Goal: Transaction & Acquisition: Purchase product/service

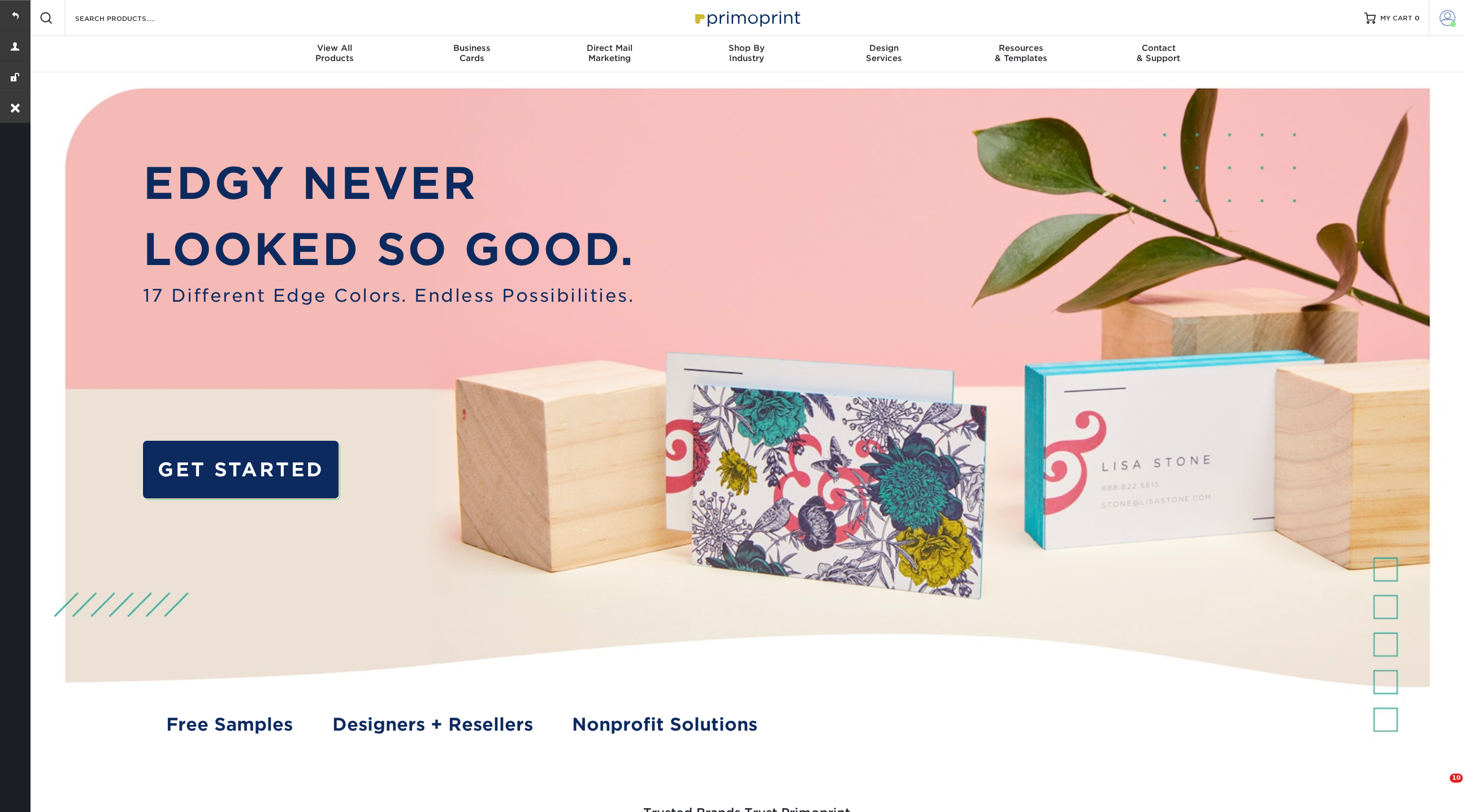
click at [1447, 14] on span at bounding box center [1447, 18] width 16 height 16
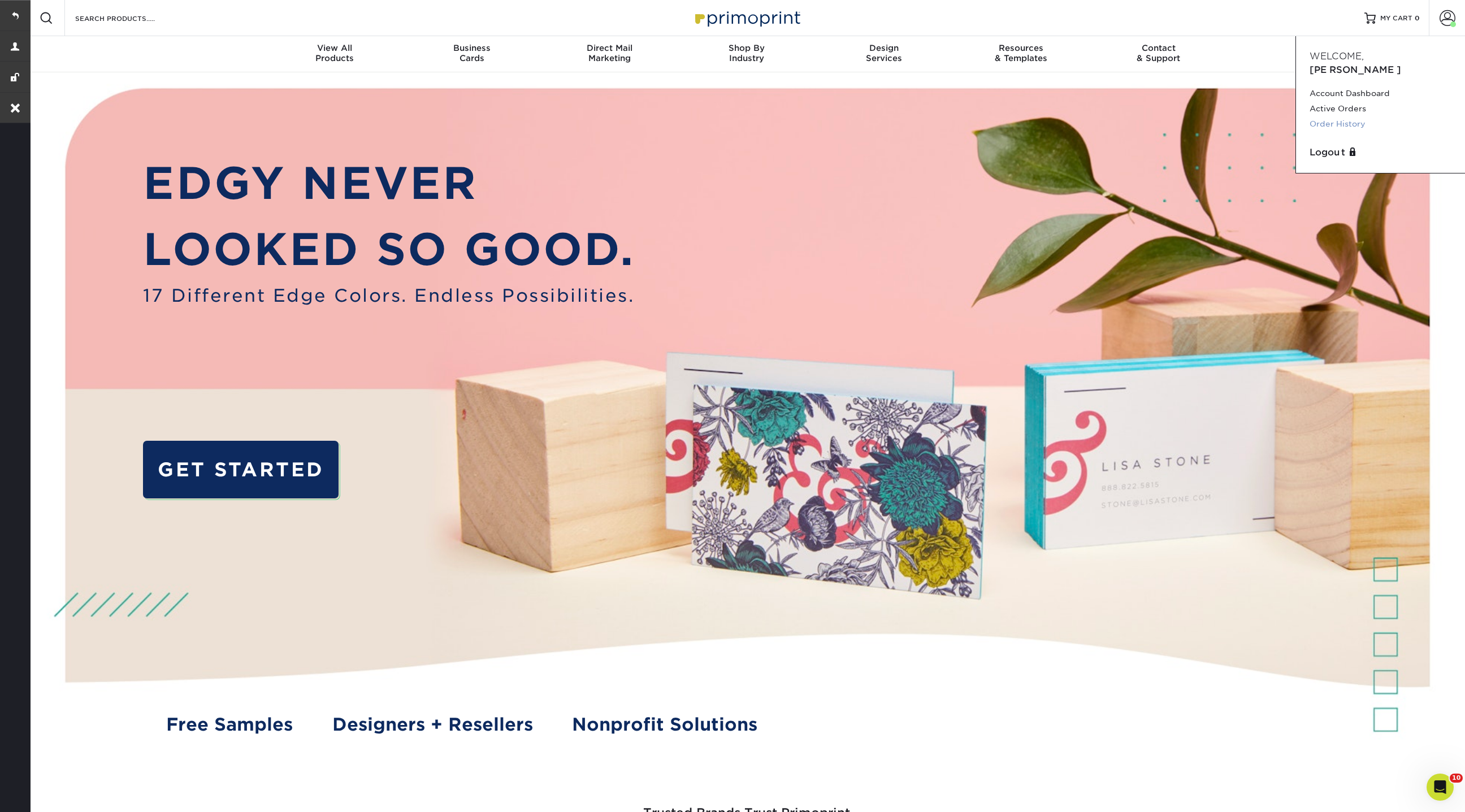
click at [1342, 117] on link "Order History" at bounding box center [1380, 124] width 142 height 16
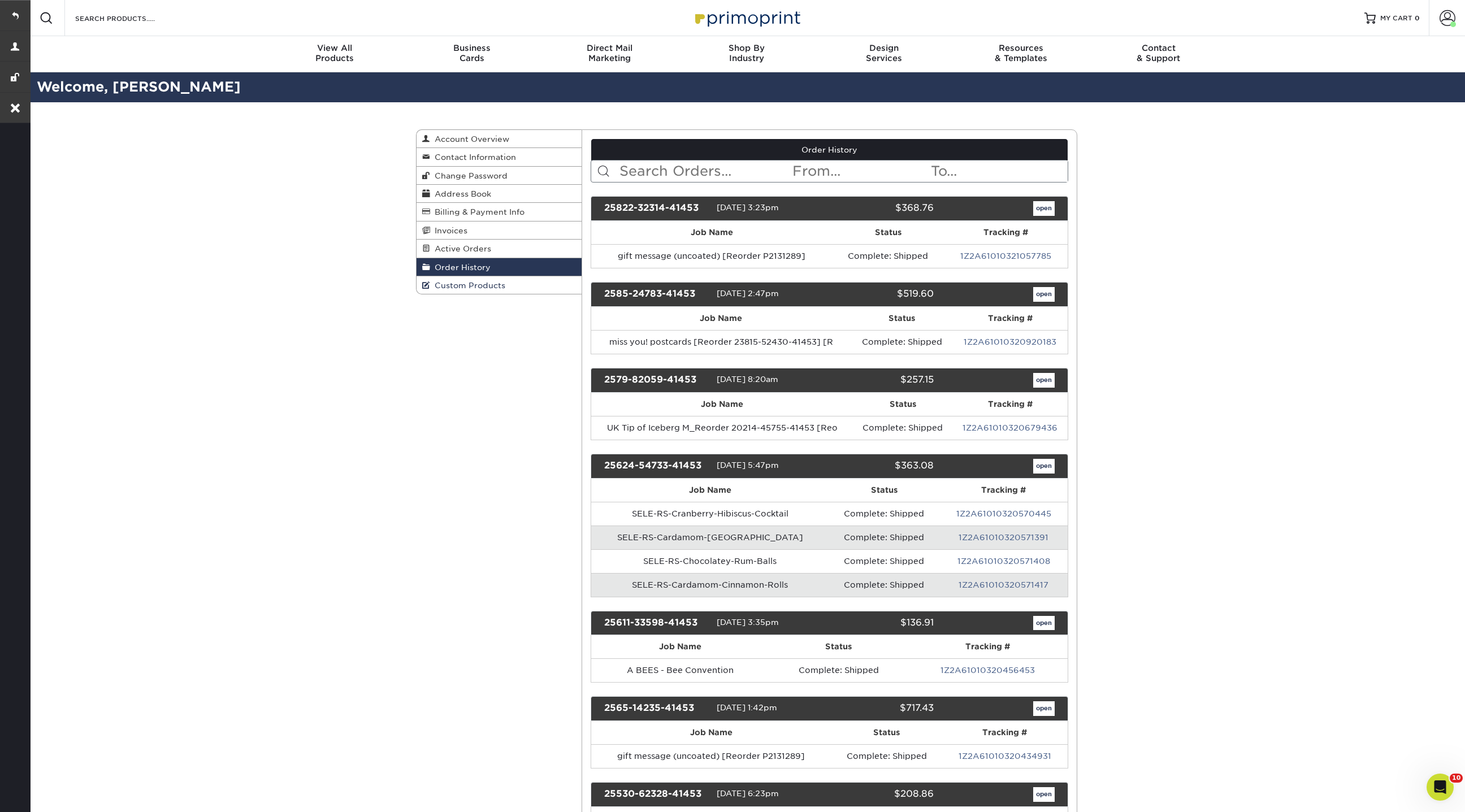
click at [470, 281] on span "Custom Products" at bounding box center [468, 285] width 75 height 9
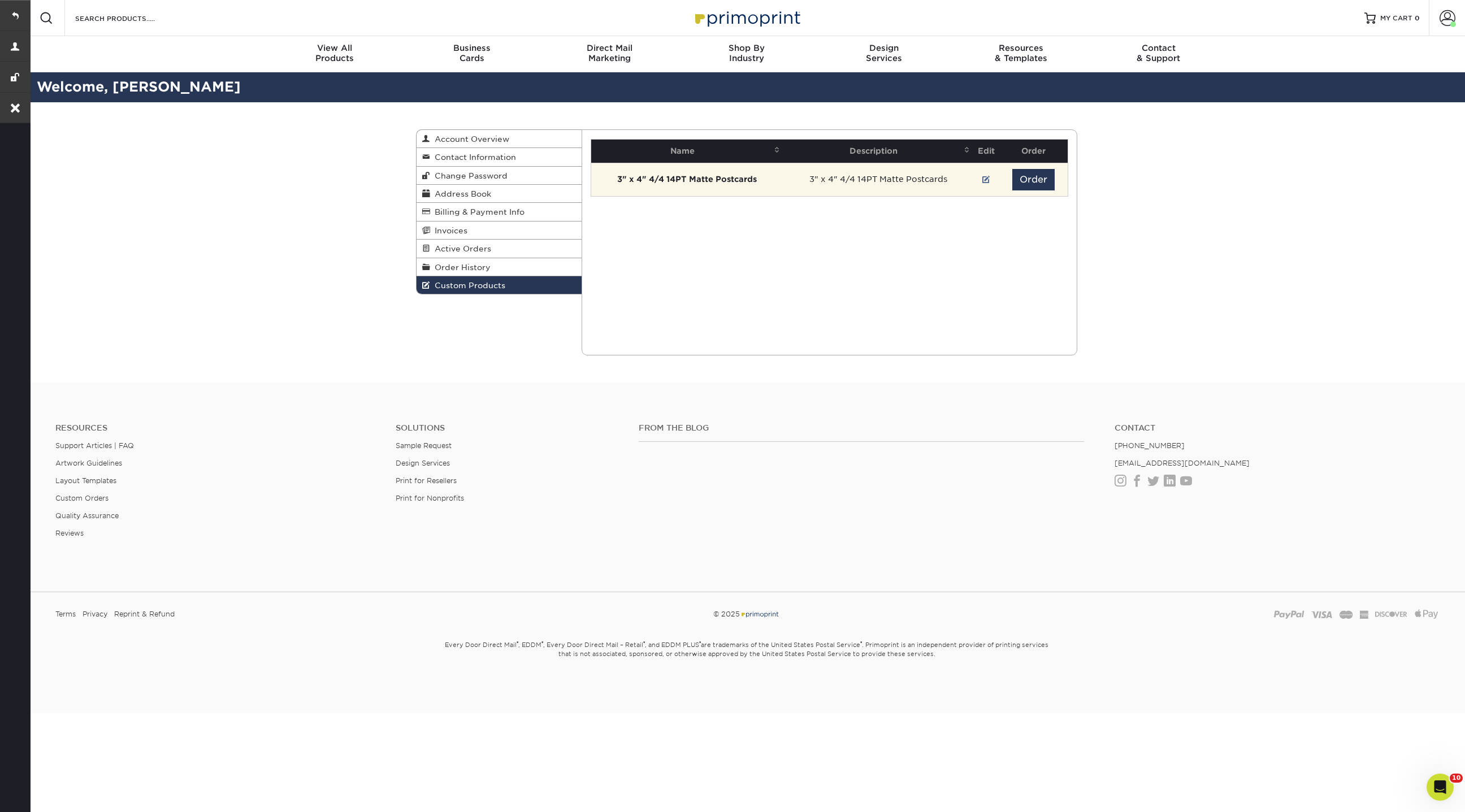
click at [1032, 167] on td "Order" at bounding box center [1033, 179] width 68 height 33
click at [1032, 186] on button "Order" at bounding box center [1033, 180] width 43 height 22
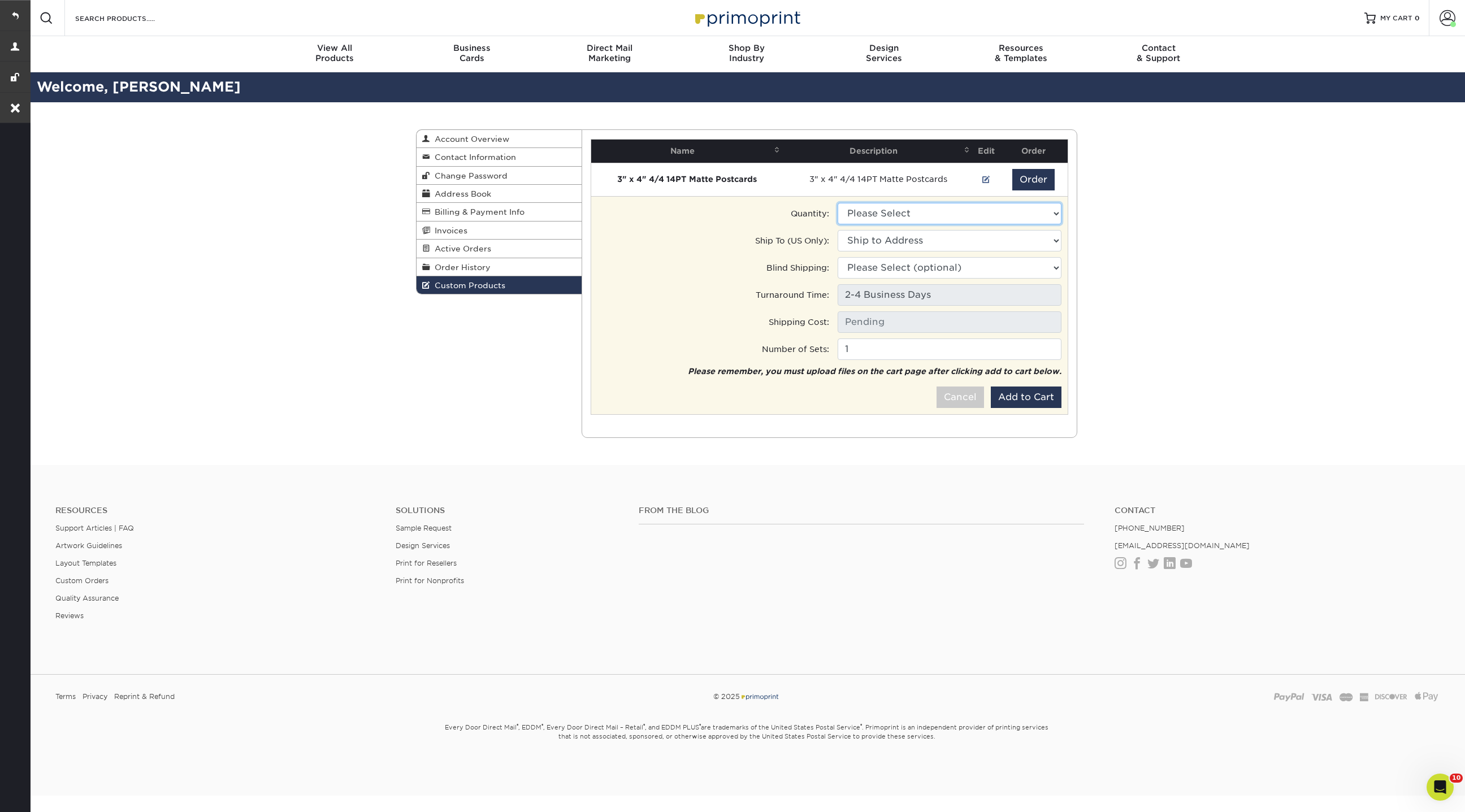
click at [886, 223] on select "Please Select 3500 - $224.00" at bounding box center [950, 214] width 224 height 22
select select "0"
click at [838, 203] on select "Please Select 3500 - $224.00" at bounding box center [950, 214] width 224 height 22
type input "Ground: $14.70"
click at [895, 239] on select "Ship to Address [STREET_ADDRESS][PERSON_NAME] [STREET_ADDRESS][PERSON_NAME] [ST…" at bounding box center [950, 241] width 224 height 22
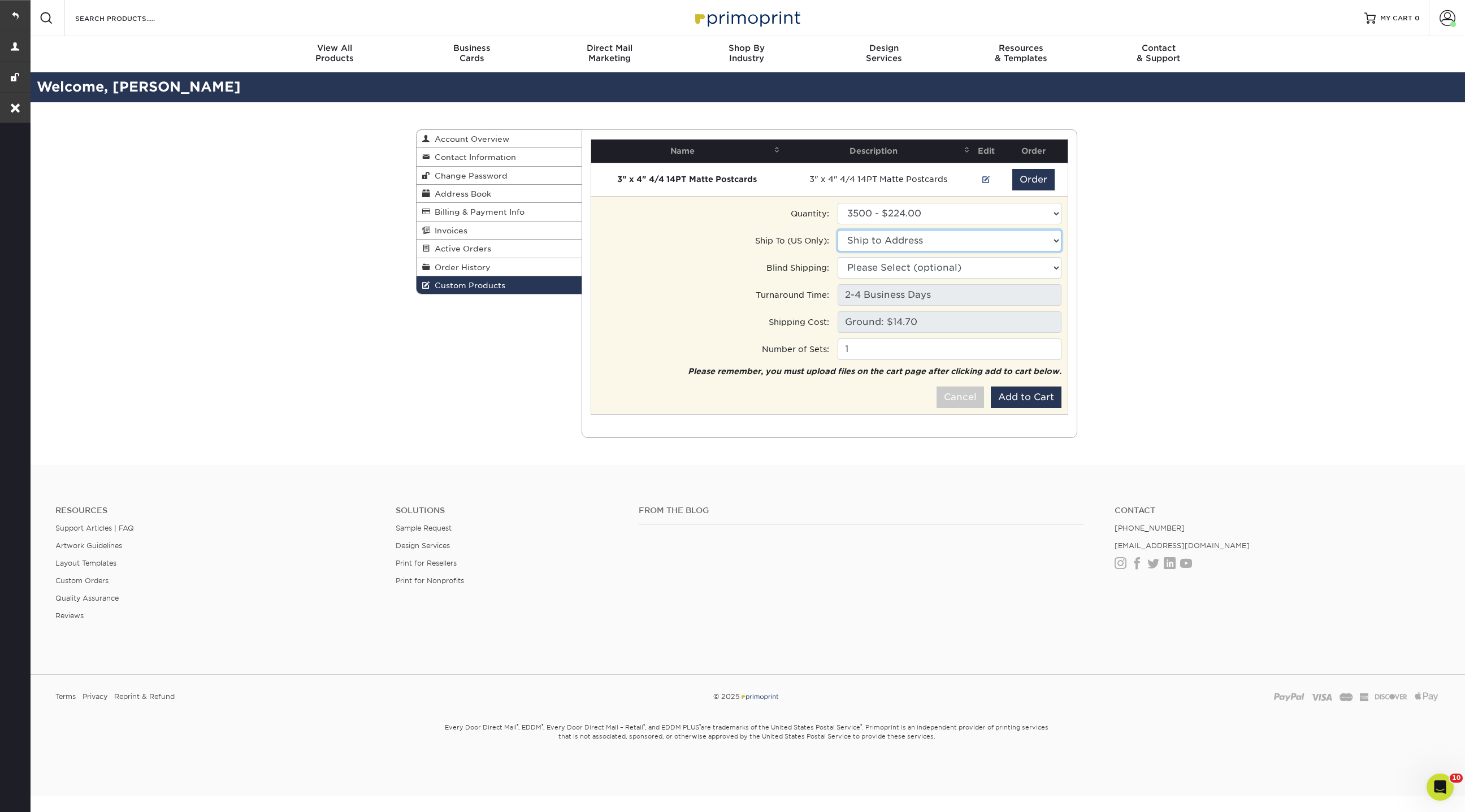
select select "242377"
click at [838, 230] on select "Ship to Address • [STREET_ADDRESS][PERSON_NAME] • [STREET_ADDRESS][PERSON_NAME]…" at bounding box center [950, 241] width 224 height 22
click at [870, 270] on select "Please Select (optional) [STREET_ADDRESS][PERSON_NAME] [STREET_ADDRESS][PERSON_…" at bounding box center [950, 268] width 224 height 22
select select "242377"
click at [838, 257] on select "Please Select (optional) • [STREET_ADDRESS][PERSON_NAME] • [STREET_ADDRESS][PER…" at bounding box center [950, 268] width 224 height 22
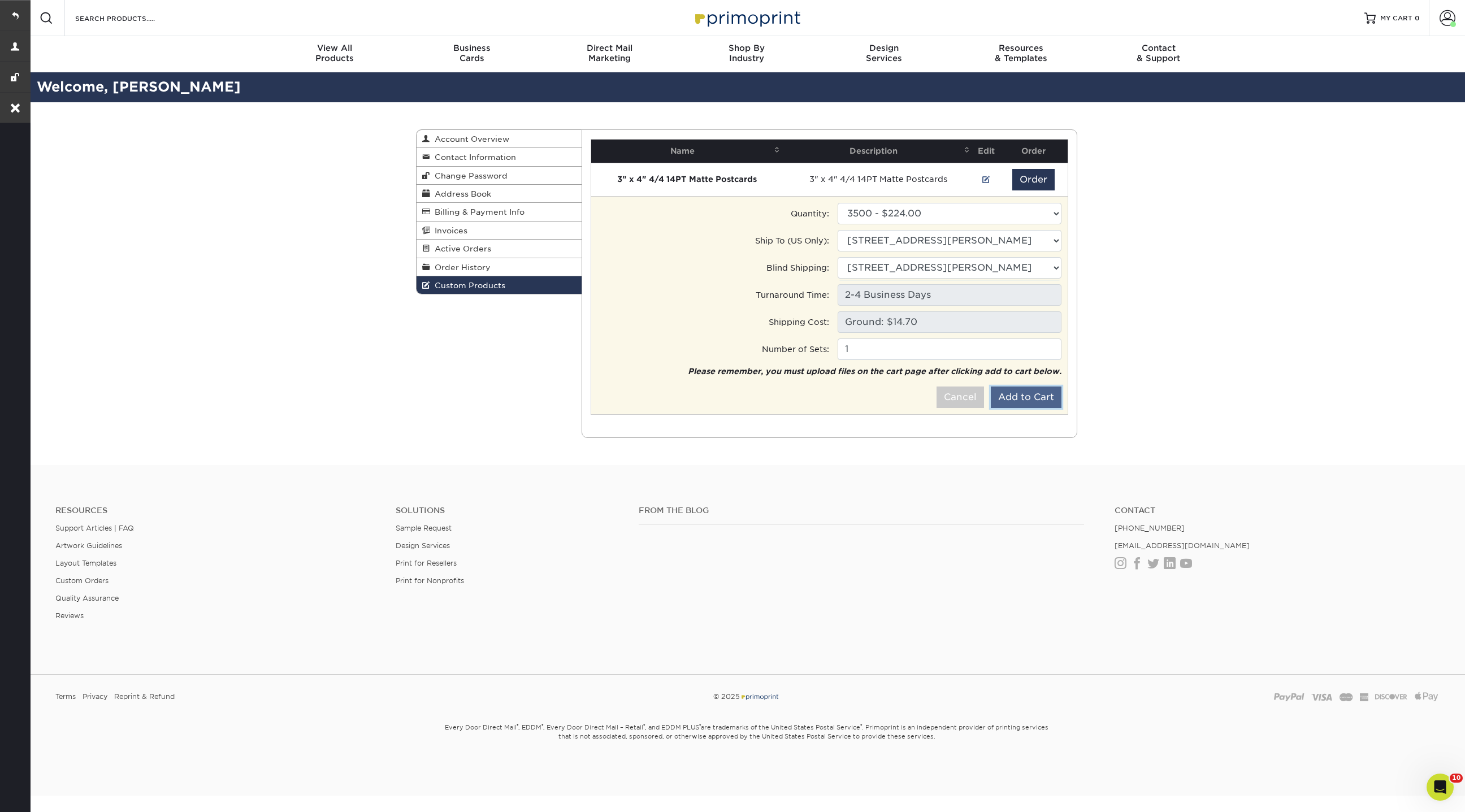
click at [1018, 397] on button "Add to Cart" at bounding box center [1026, 397] width 71 height 22
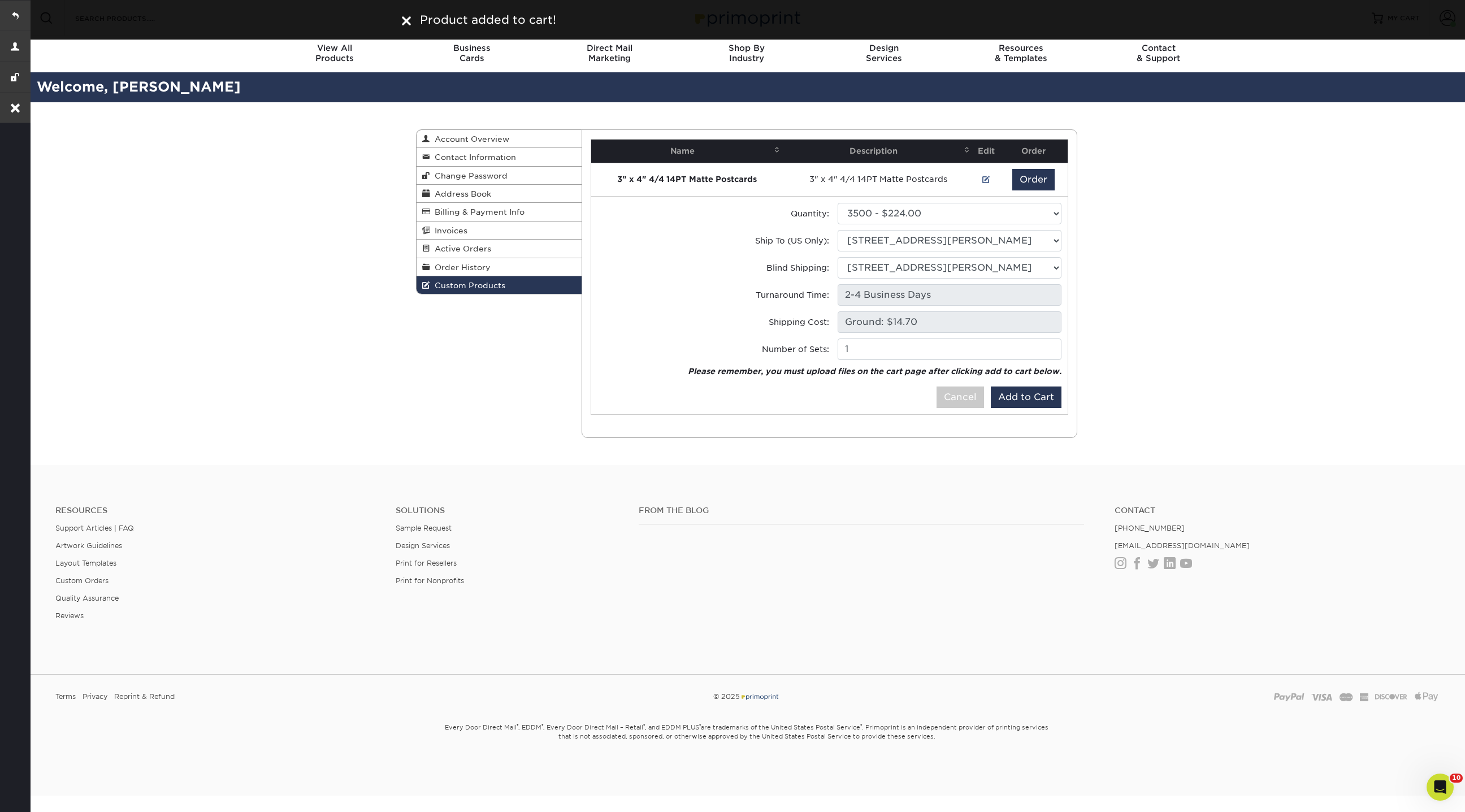
click at [408, 24] on img at bounding box center [406, 20] width 9 height 9
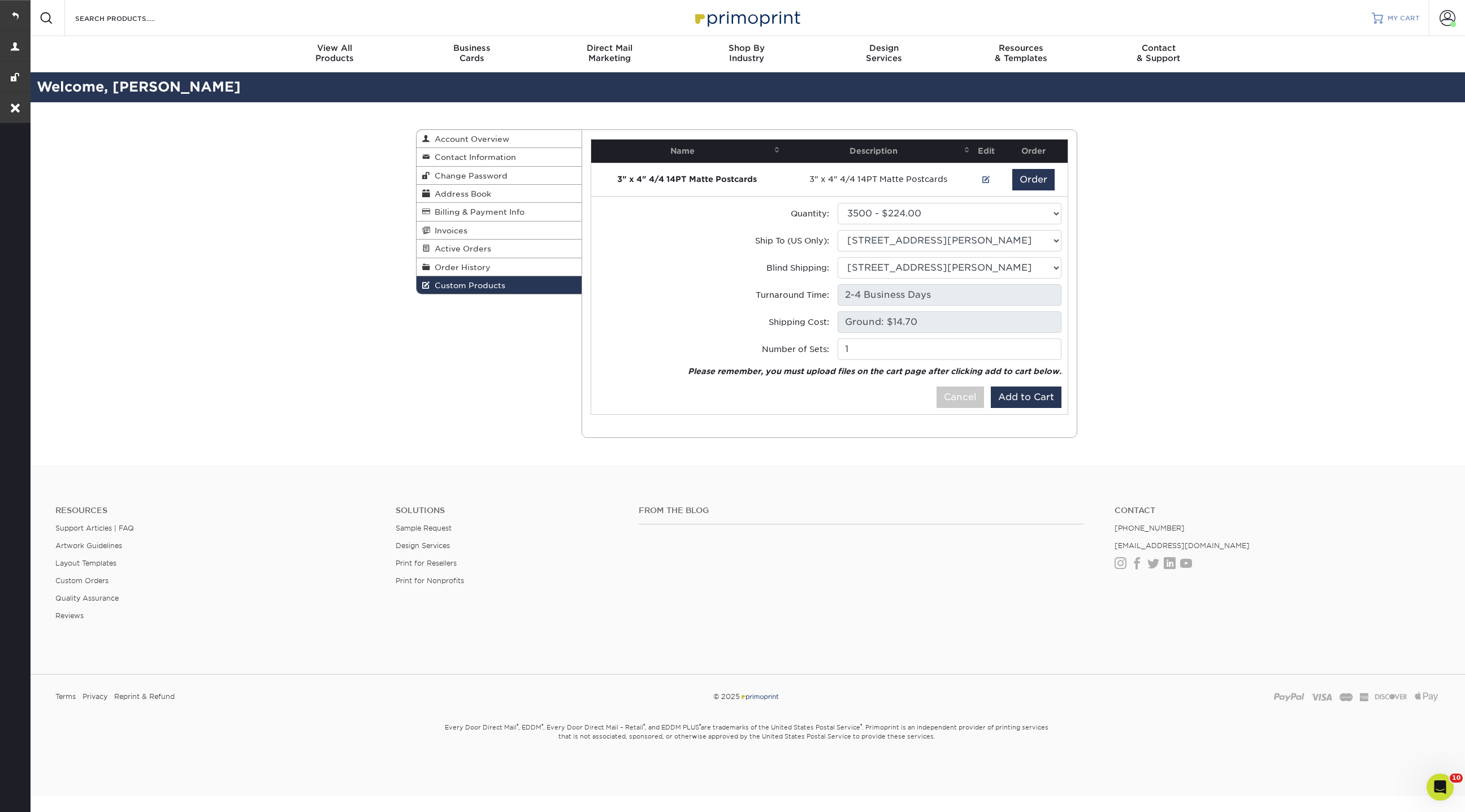
click at [1405, 18] on span "MY CART" at bounding box center [1404, 18] width 33 height 9
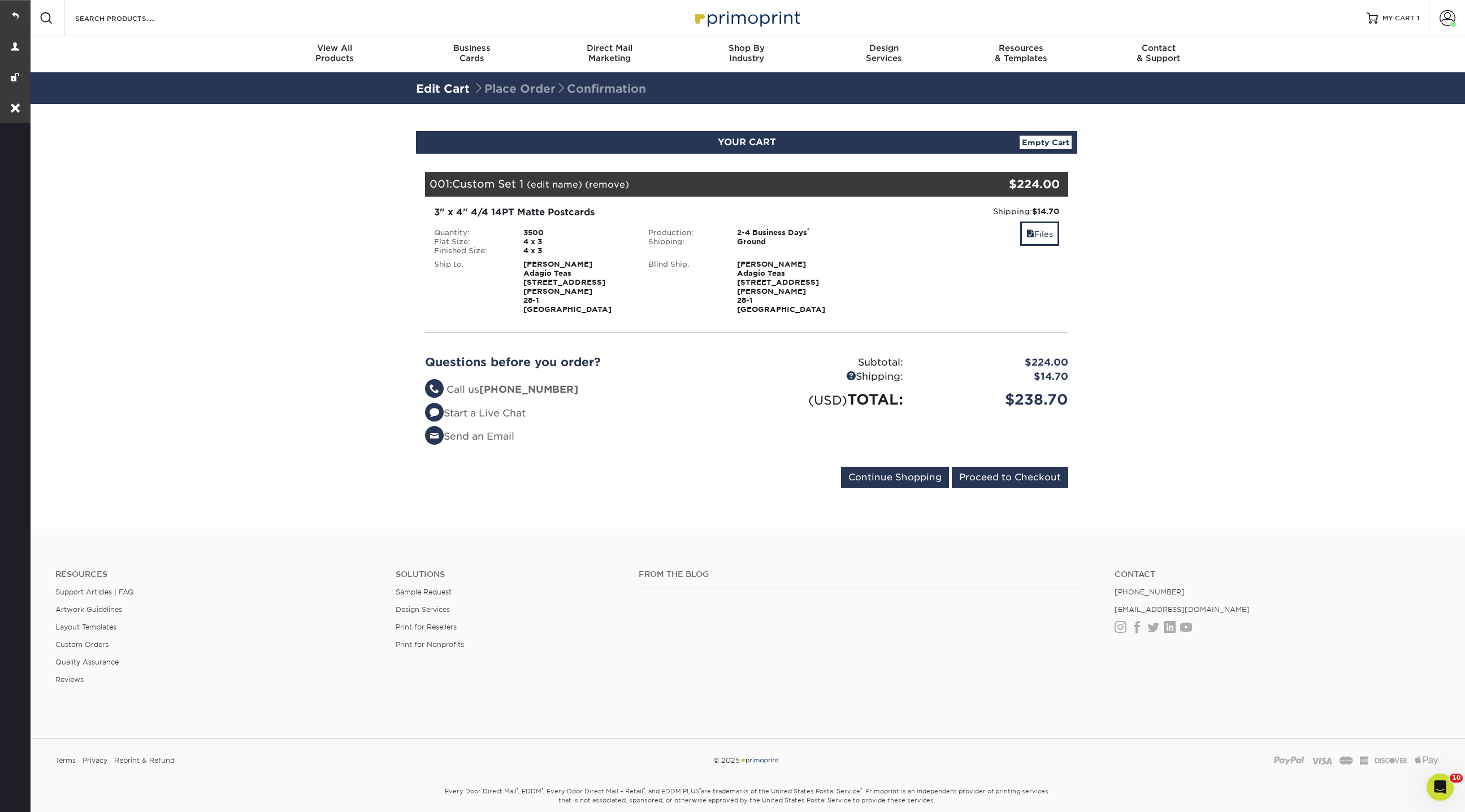
click at [561, 184] on link "(edit name)" at bounding box center [555, 184] width 56 height 11
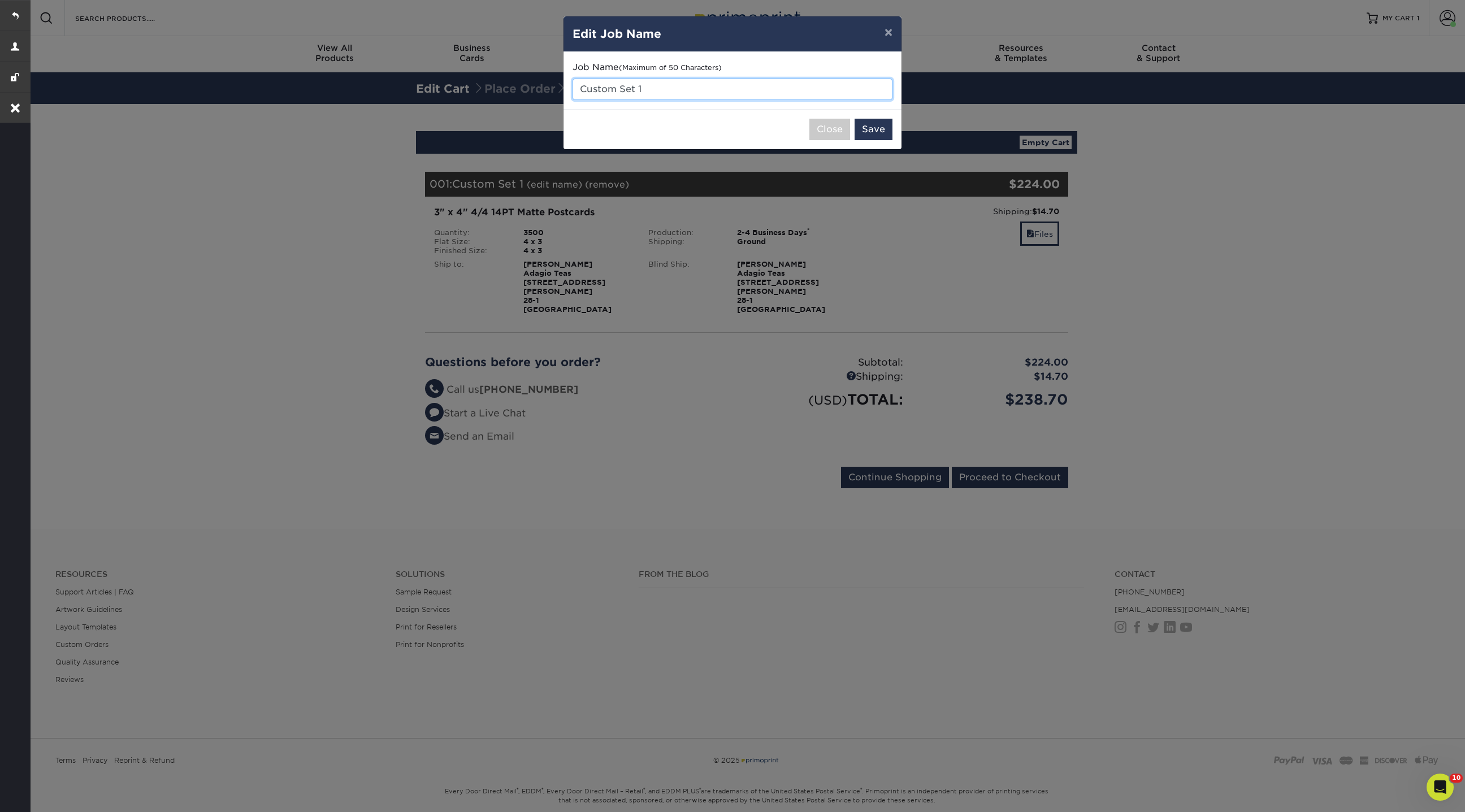
click at [661, 87] on input "Custom Set 1" at bounding box center [733, 89] width 320 height 22
drag, startPoint x: 661, startPoint y: 87, endPoint x: 555, endPoint y: 87, distance: 106.0
click at [555, 87] on div "× Edit Job Name Job Name (Maximum of 50 Characters) Custom Set 1 Close Save" at bounding box center [732, 406] width 1465 height 812
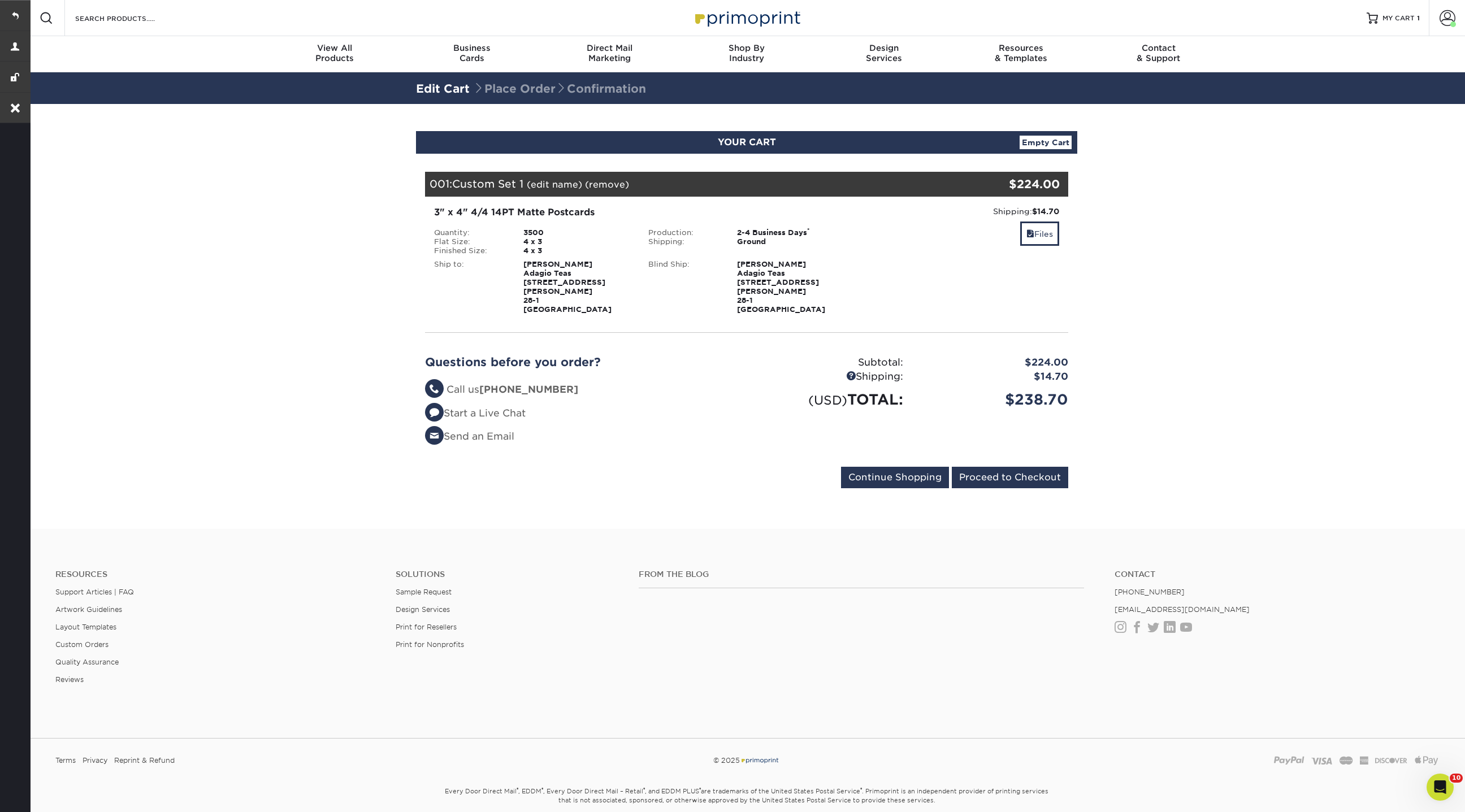
click at [556, 187] on link "(edit name)" at bounding box center [555, 184] width 56 height 11
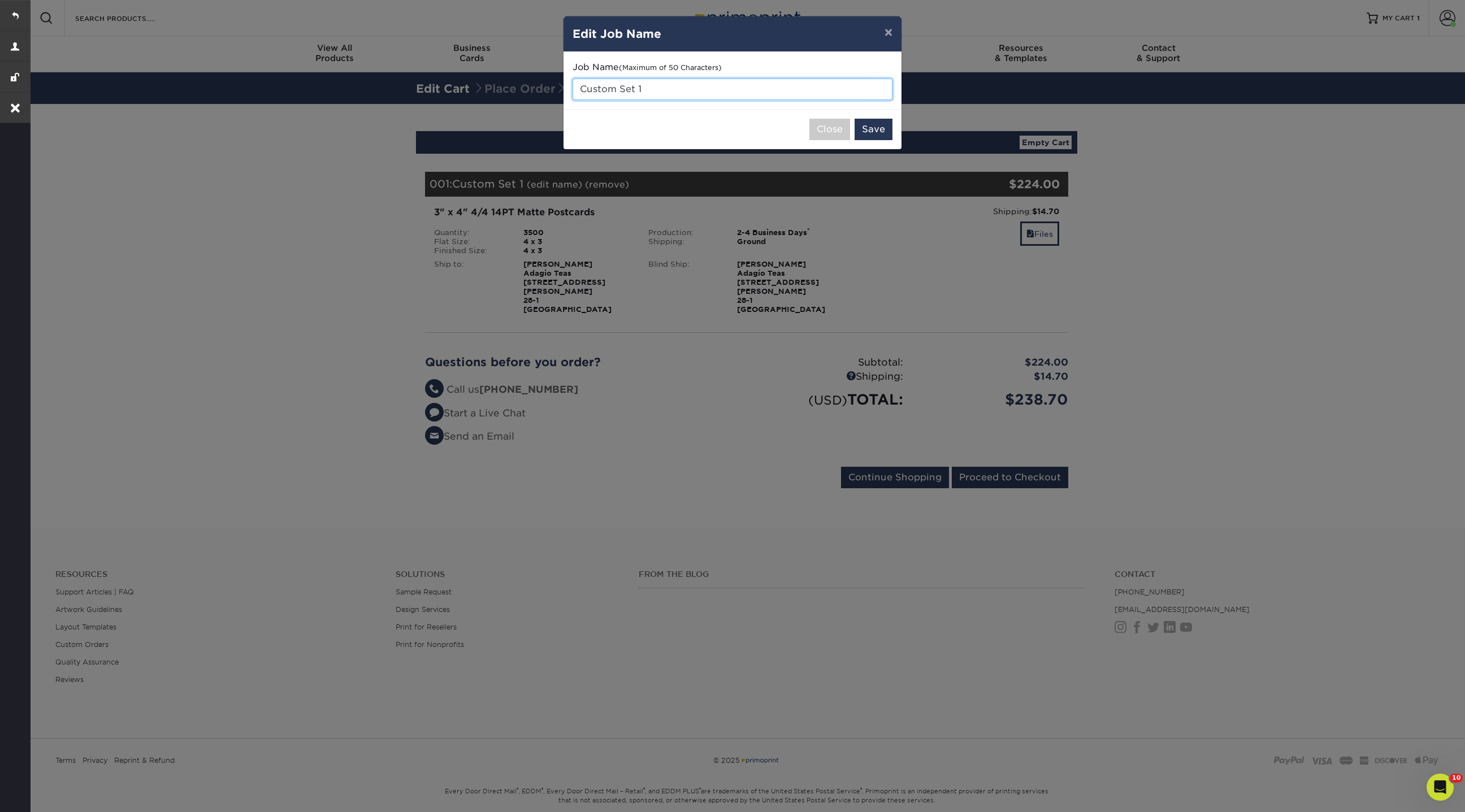
drag, startPoint x: 655, startPoint y: 89, endPoint x: 556, endPoint y: 89, distance: 99.0
click at [556, 89] on div "× Edit Job Name Job Name (Maximum of 50 Characters) Custom Set 1 Close Save" at bounding box center [732, 406] width 1465 height 812
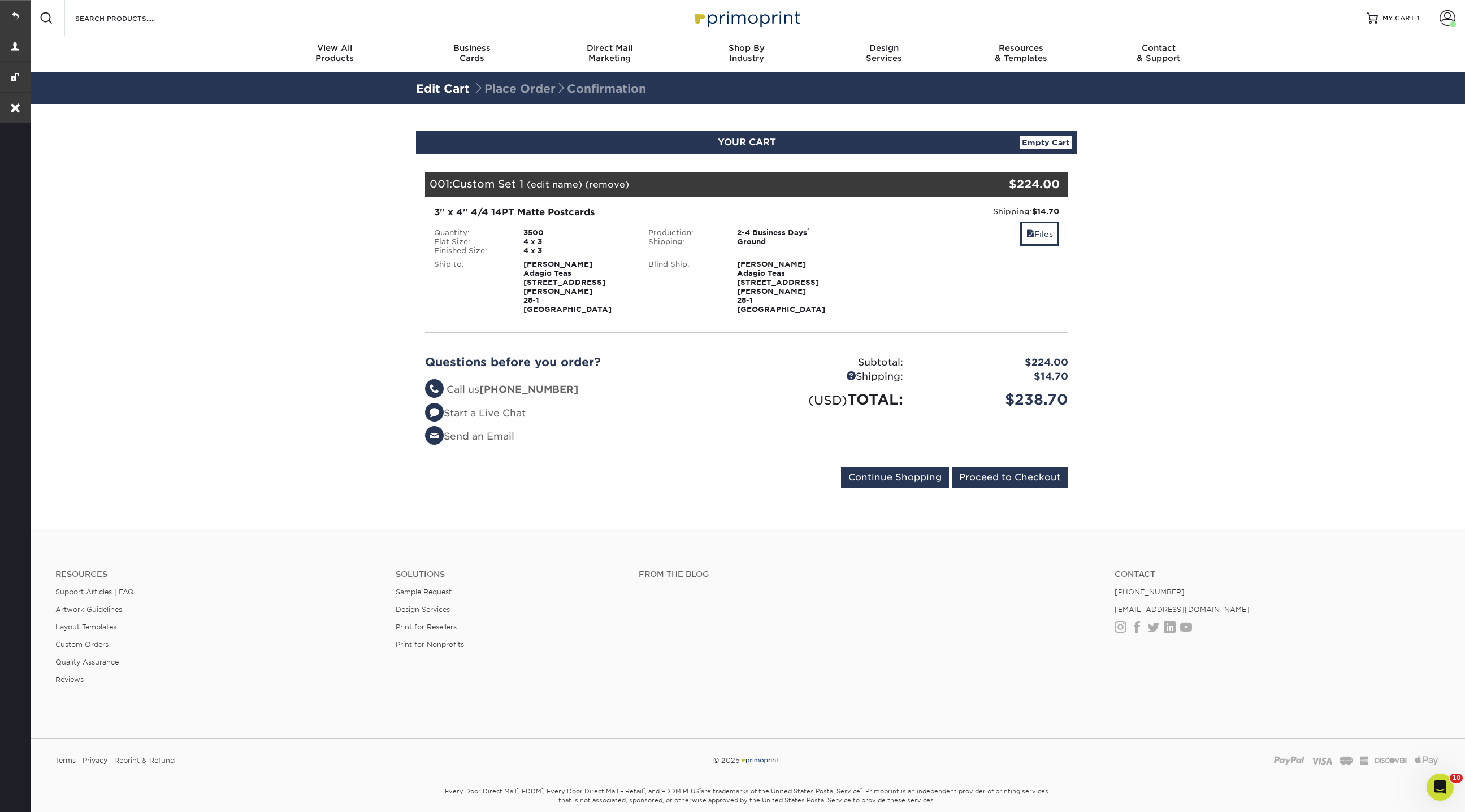
click at [567, 183] on link "(edit name)" at bounding box center [555, 184] width 56 height 11
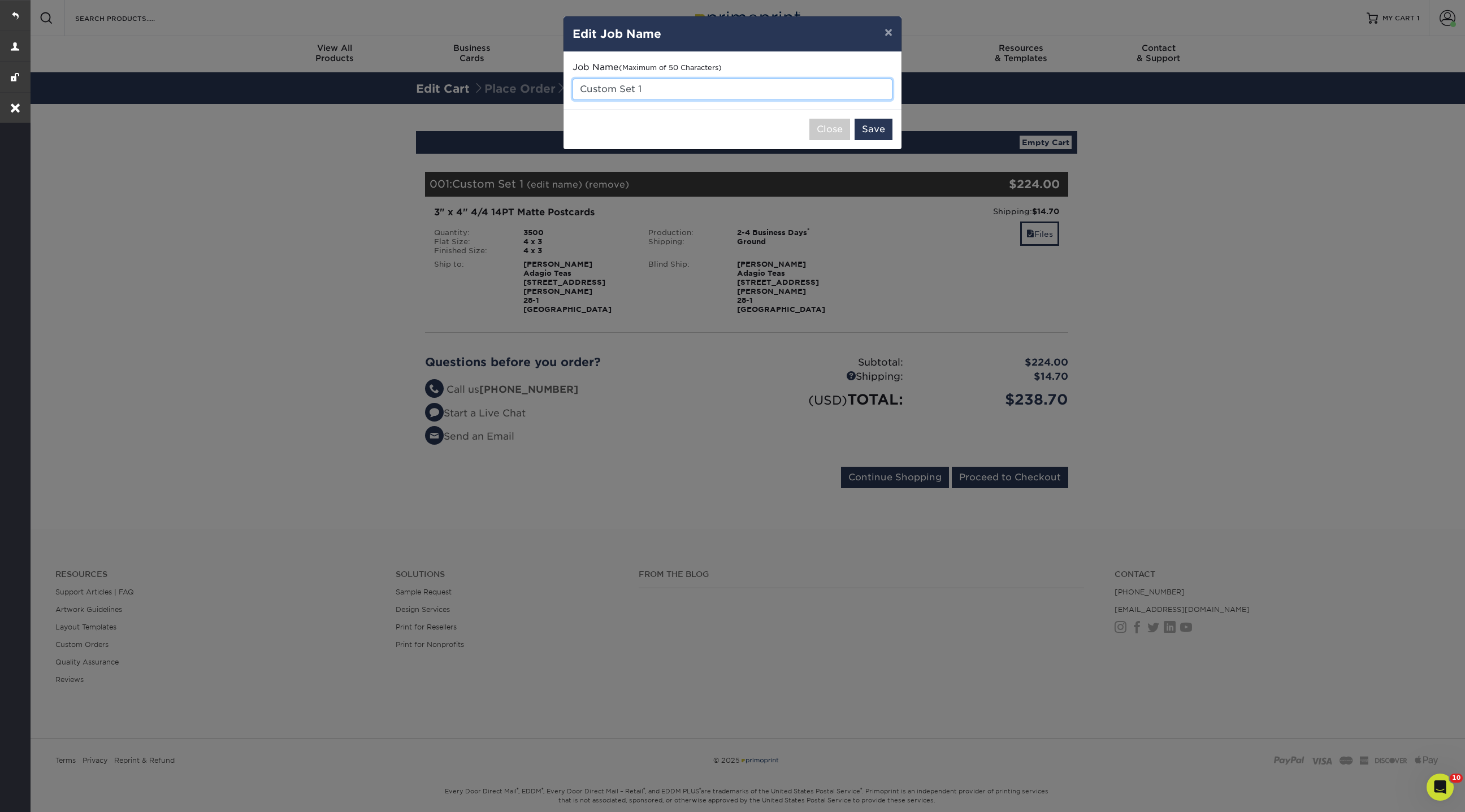
click at [658, 87] on input "Custom Set 1" at bounding box center [733, 89] width 320 height 22
type input "C"
type input "Wicked Tea 2025"
click at [869, 136] on button "Save" at bounding box center [874, 129] width 38 height 22
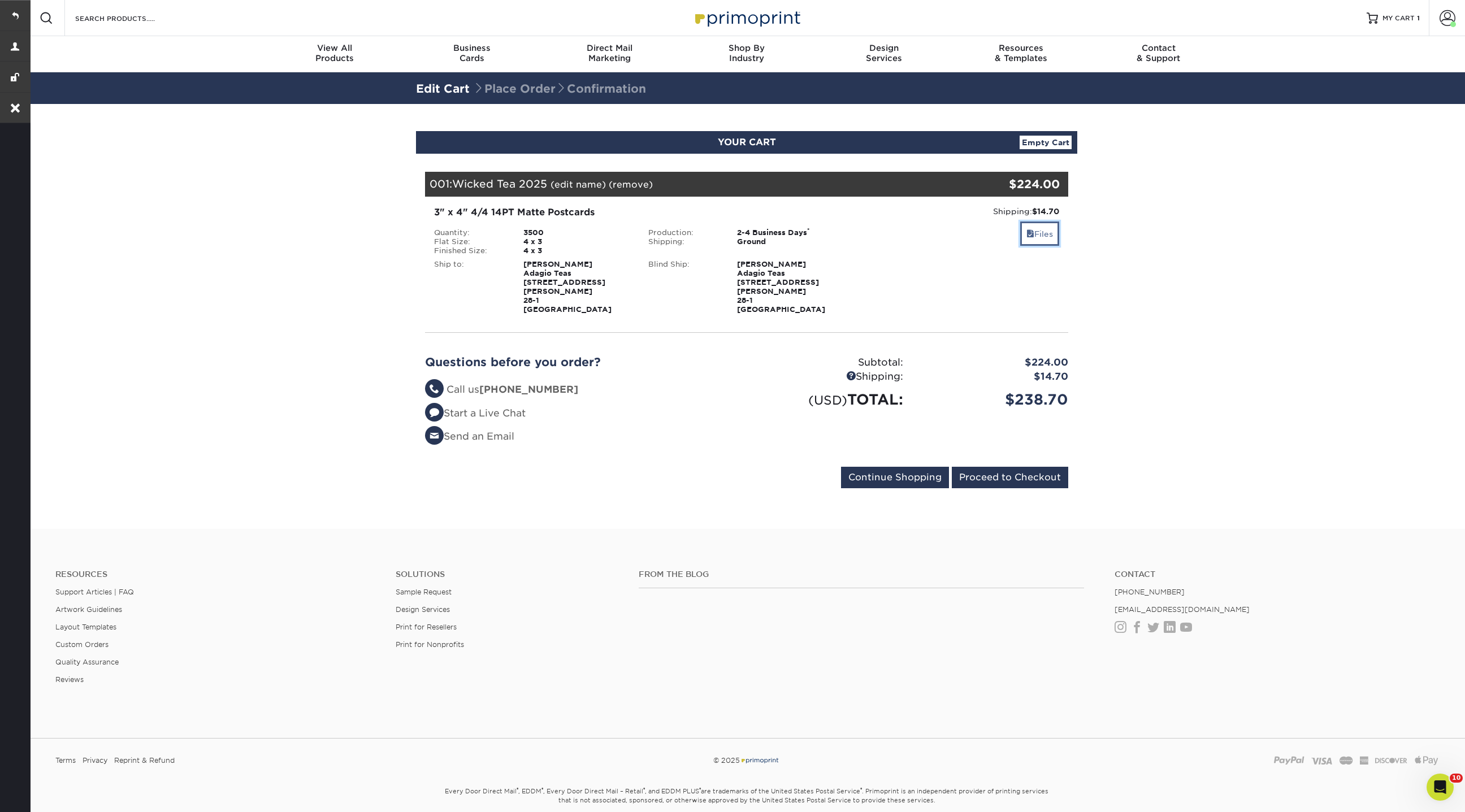
click at [1028, 233] on span at bounding box center [1030, 234] width 8 height 9
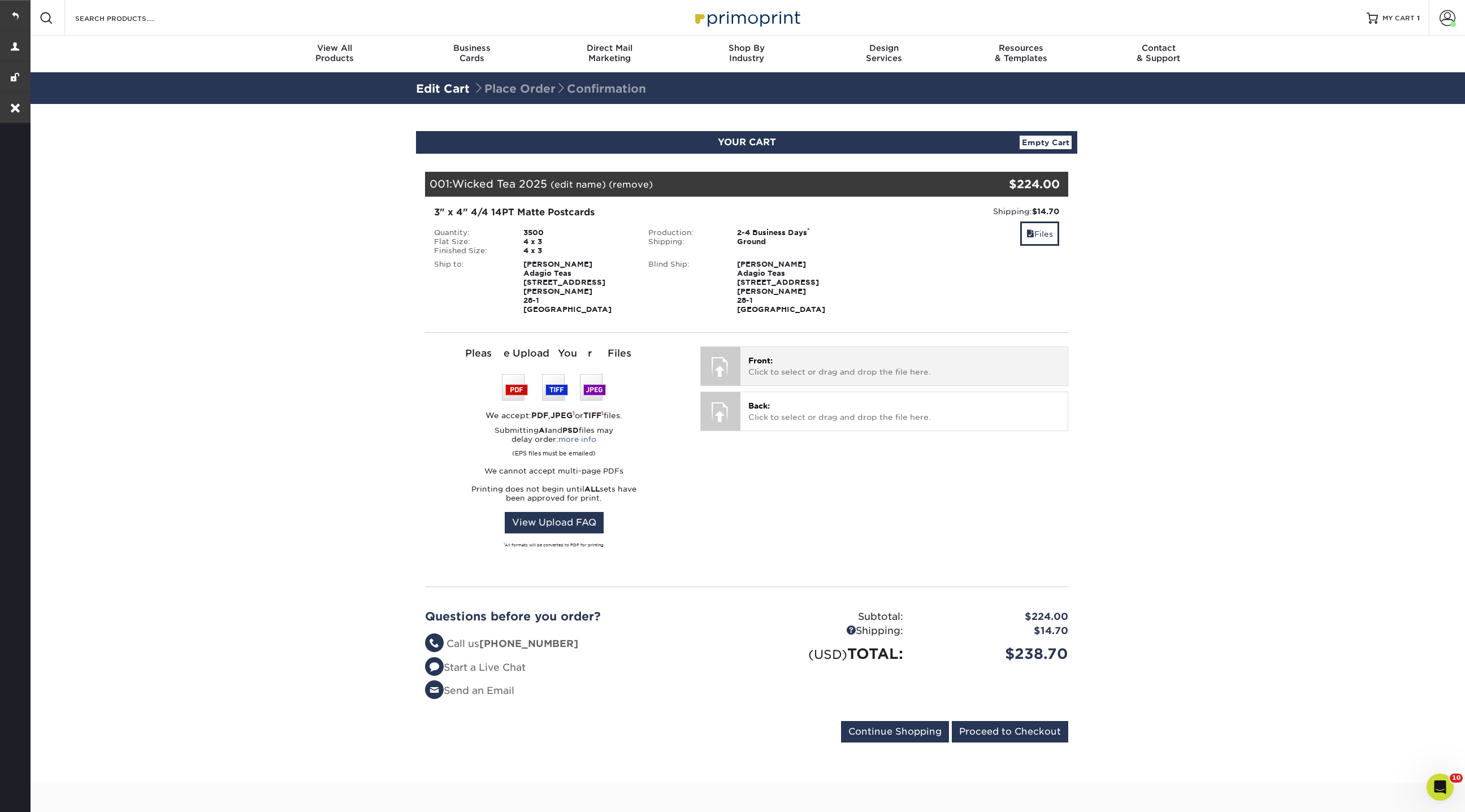
click at [795, 361] on p "Front: Click to select or drag and drop the file here." at bounding box center [904, 367] width 311 height 23
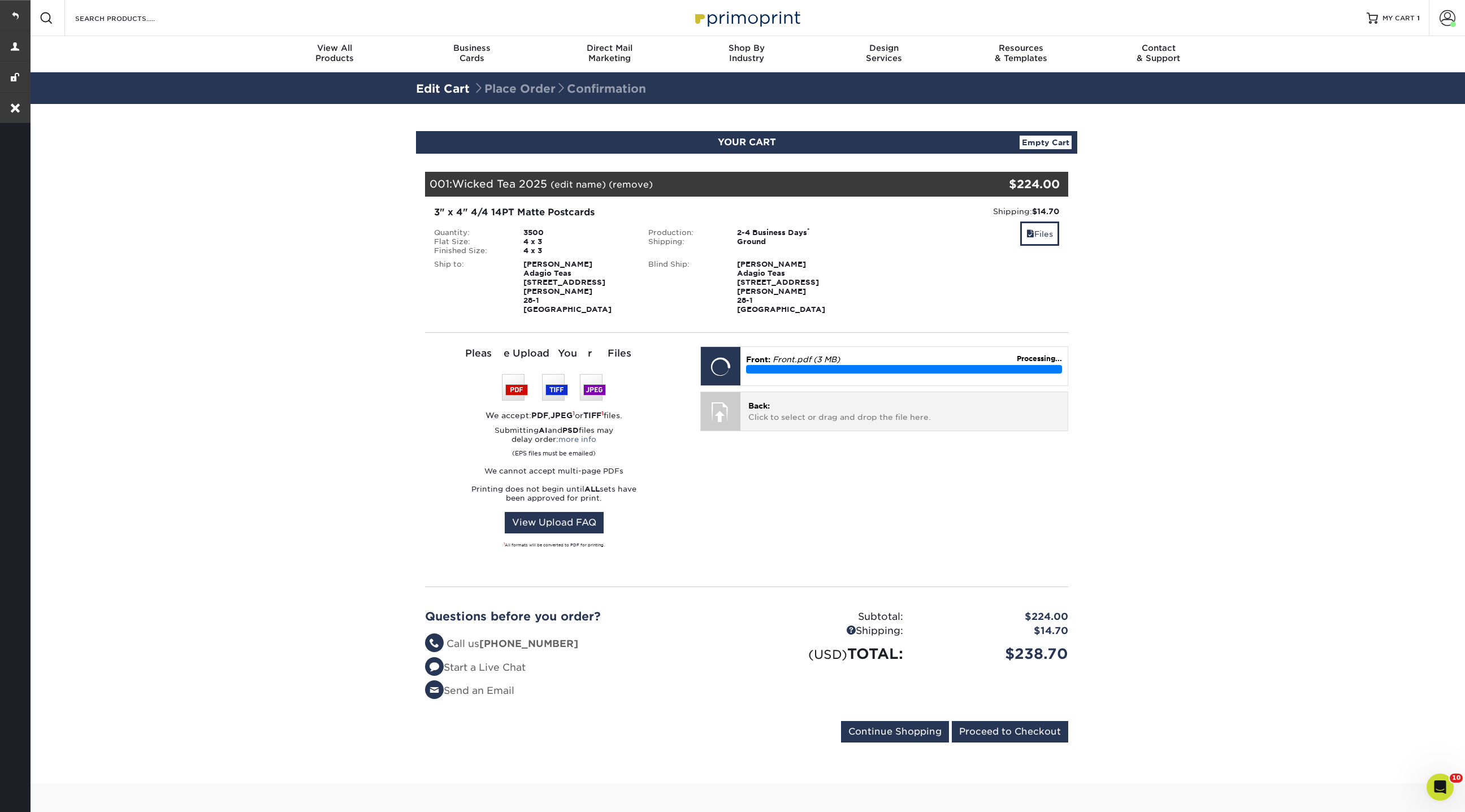
click at [795, 410] on p "Back: Click to select or drag and drop the file here." at bounding box center [904, 411] width 311 height 23
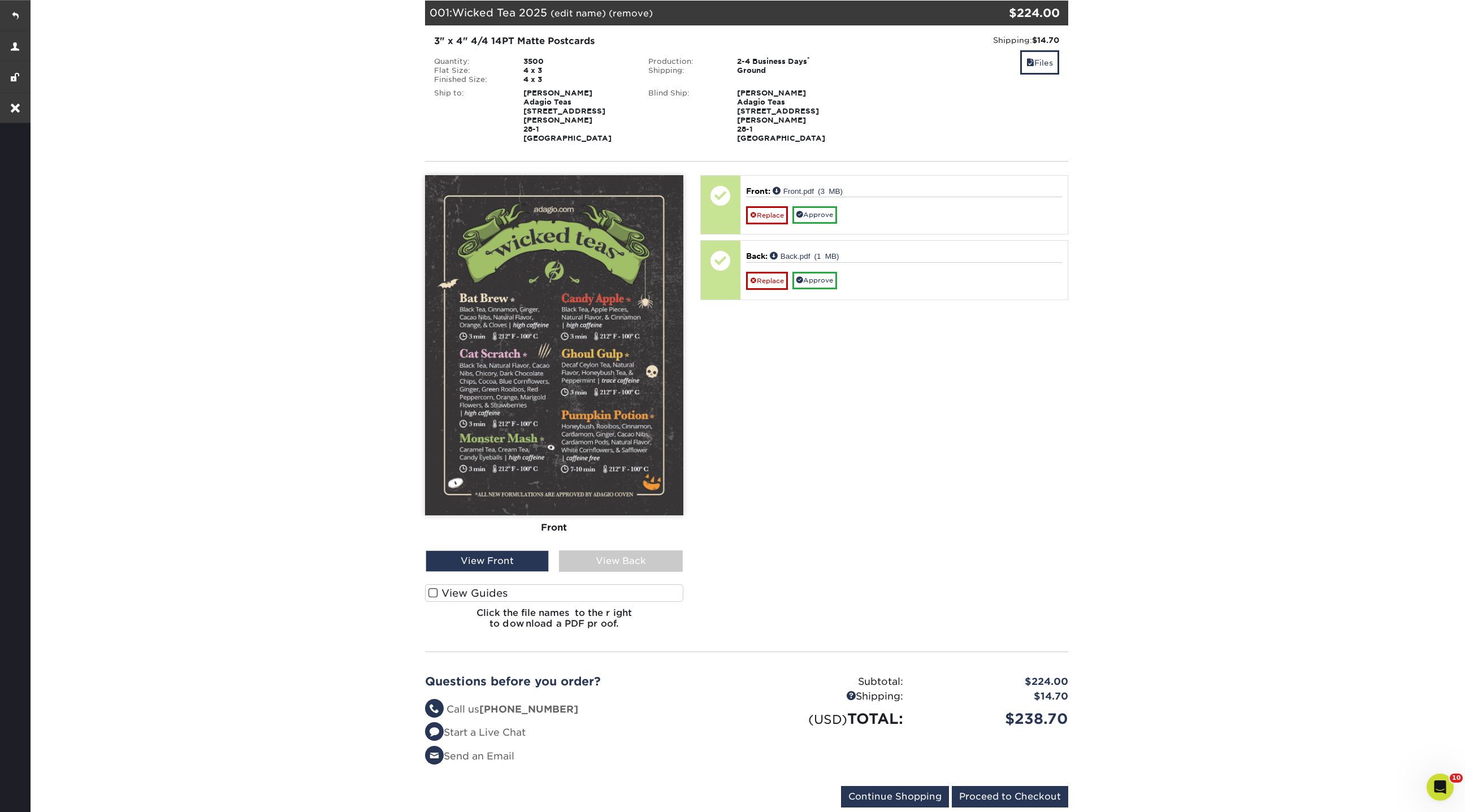
scroll to position [171, 0]
click at [818, 205] on link "Approve" at bounding box center [815, 214] width 45 height 18
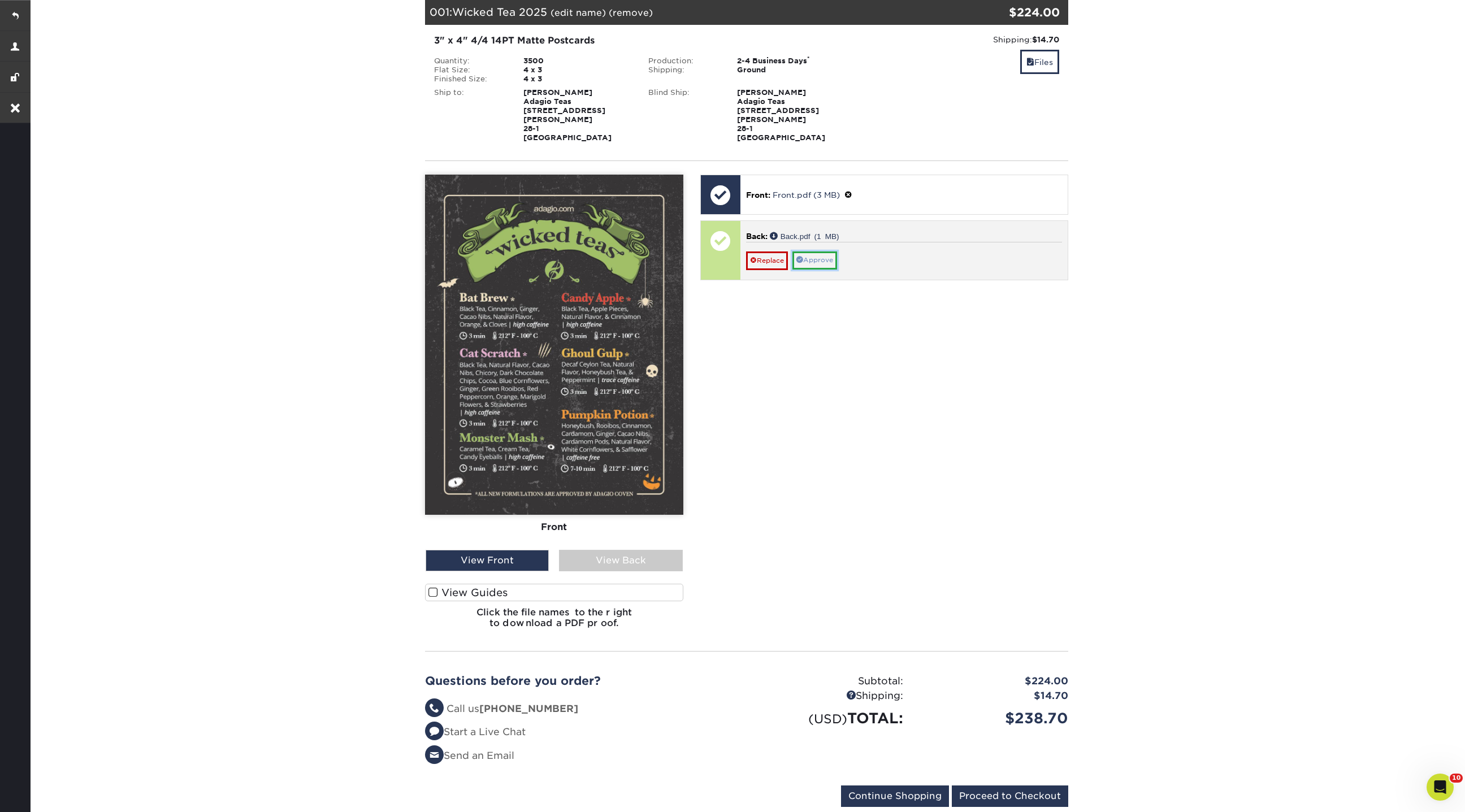
click at [816, 251] on link "Approve" at bounding box center [815, 260] width 45 height 18
click at [780, 237] on link "Back.pdf (1 MB)" at bounding box center [801, 241] width 62 height 9
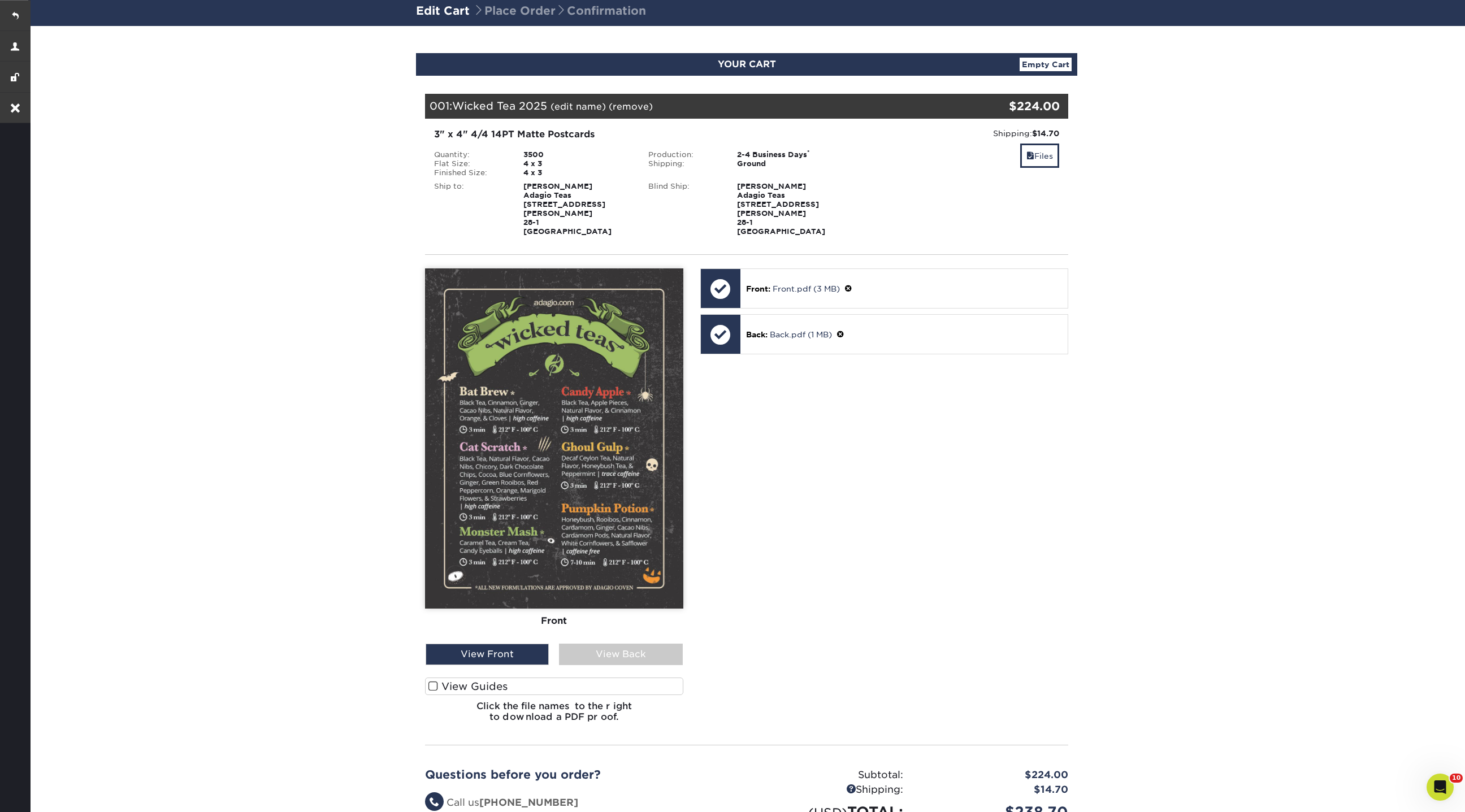
scroll to position [0, 0]
